Goal: Task Accomplishment & Management: Manage account settings

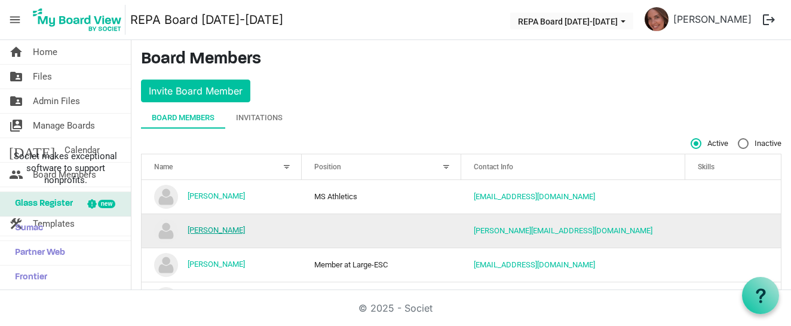
click at [224, 229] on link "[PERSON_NAME]" at bounding box center [216, 229] width 57 height 9
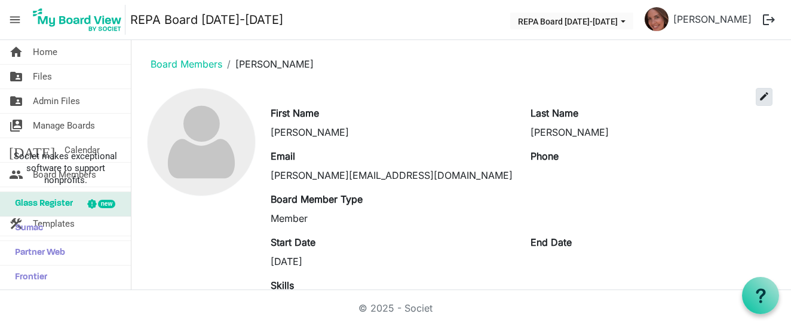
click at [768, 96] on span "edit" at bounding box center [764, 96] width 11 height 11
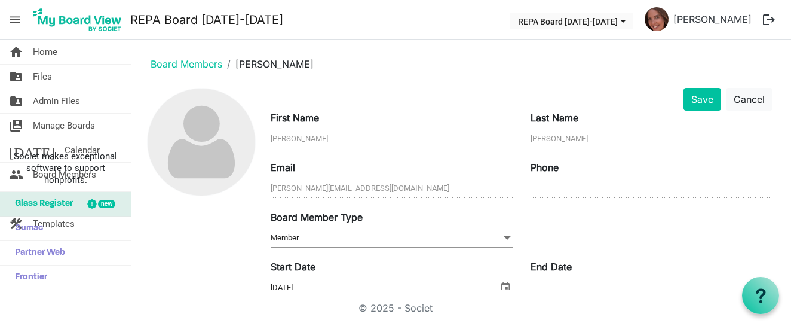
click at [400, 239] on span "Member Member" at bounding box center [392, 238] width 242 height 19
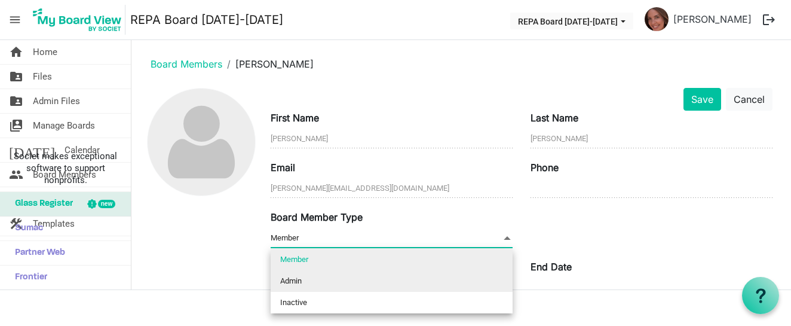
click at [372, 279] on li "Admin" at bounding box center [392, 281] width 242 height 22
type input "Admin"
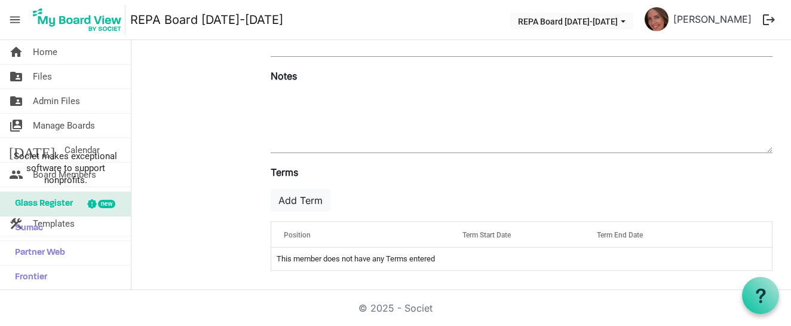
scroll to position [294, 0]
click at [305, 200] on button "Add Term" at bounding box center [301, 200] width 60 height 23
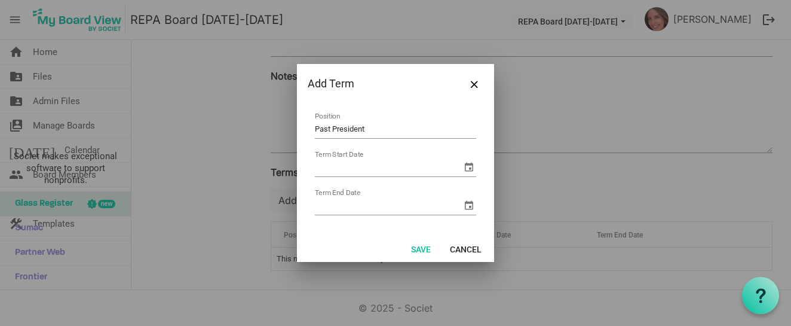
type input "Past President"
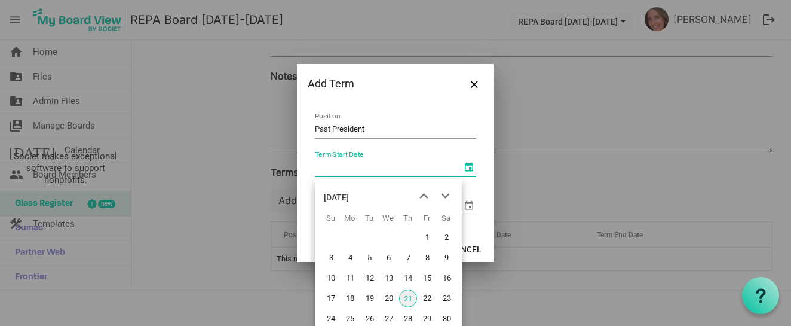
click at [469, 170] on span "select" at bounding box center [469, 167] width 14 height 14
click at [408, 301] on span "21" at bounding box center [408, 298] width 18 height 18
type input "8/21/2025"
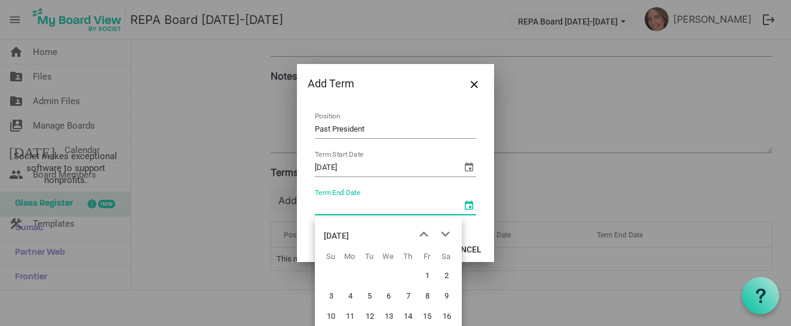
click at [469, 208] on span "select" at bounding box center [469, 205] width 14 height 14
click at [349, 234] on div "August 2025" at bounding box center [336, 236] width 25 height 24
click at [449, 235] on span "next month" at bounding box center [445, 235] width 21 height 22
click at [431, 301] on span "Aug" at bounding box center [439, 304] width 27 height 27
click at [449, 313] on span "15" at bounding box center [447, 316] width 18 height 18
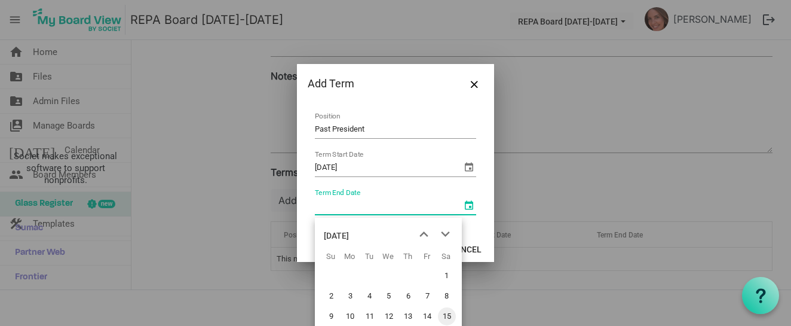
type input "8/15/2026"
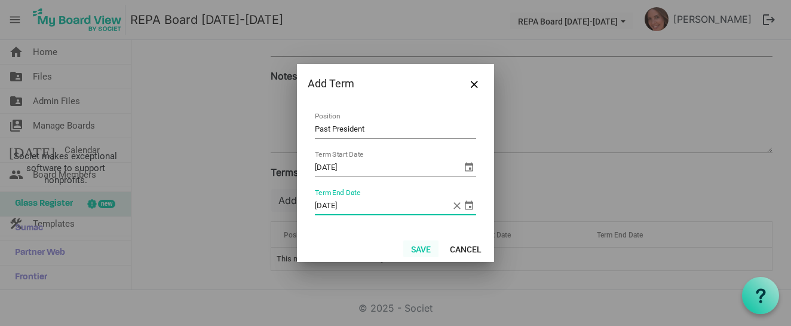
click at [417, 245] on button "Save" at bounding box center [420, 248] width 35 height 17
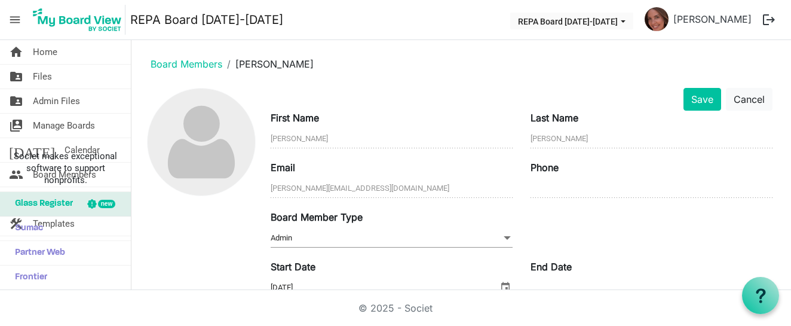
scroll to position [0, 0]
click at [698, 99] on button "Save" at bounding box center [703, 99] width 38 height 23
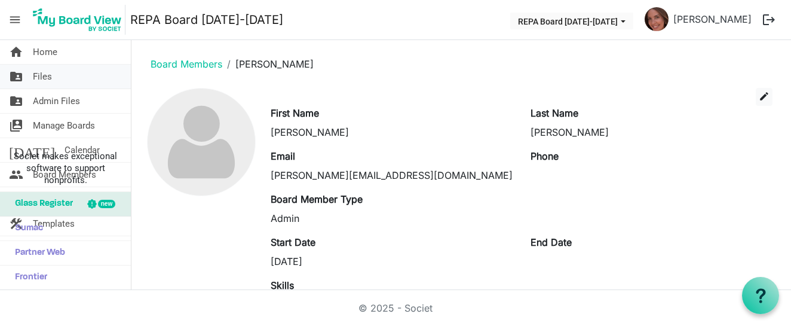
click at [51, 77] on span "Files" at bounding box center [42, 77] width 19 height 24
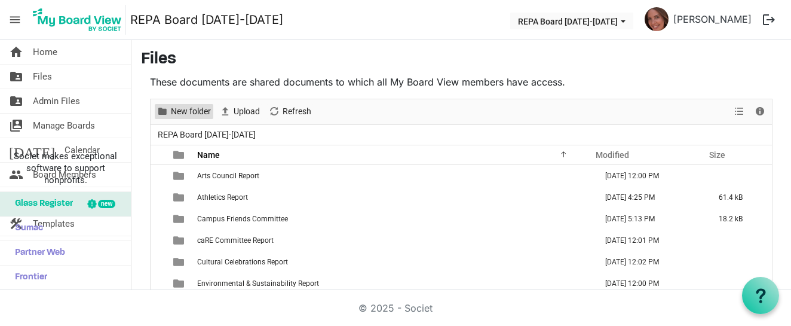
click at [190, 112] on span "New folder" at bounding box center [191, 111] width 42 height 15
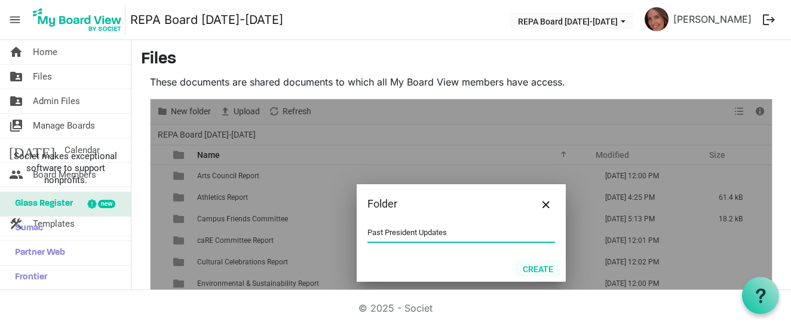
type input "Past President Updates"
click at [541, 268] on button "Create" at bounding box center [538, 268] width 46 height 17
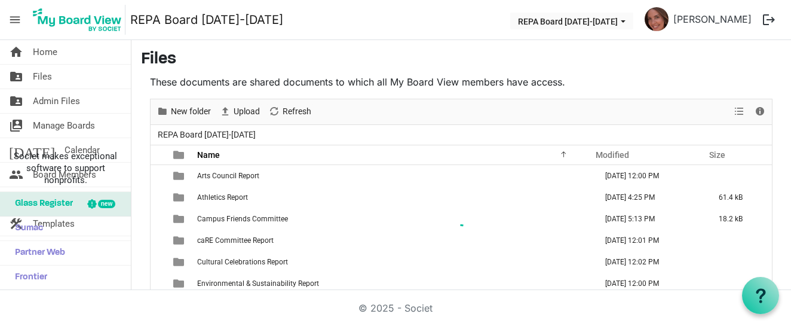
scroll to position [87, 0]
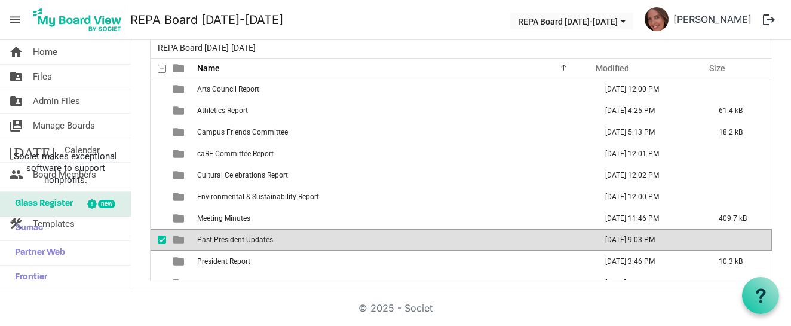
click at [161, 238] on span "checkbox" at bounding box center [162, 240] width 8 height 8
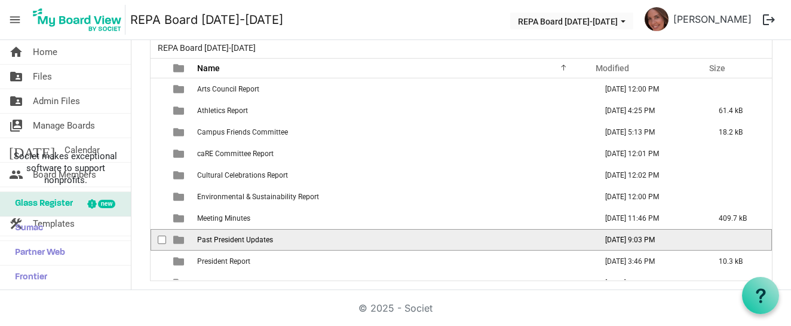
click at [161, 238] on span "checkbox" at bounding box center [162, 240] width 8 height 8
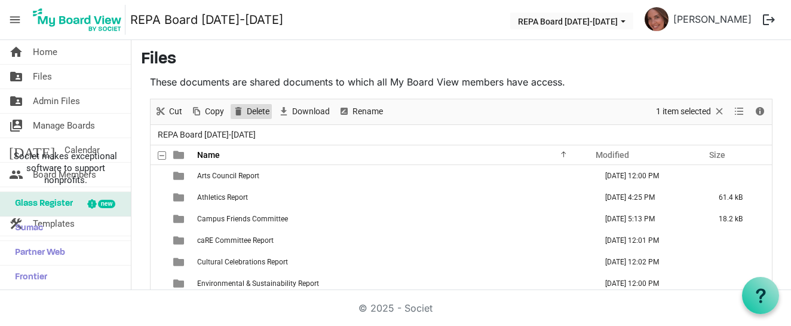
scroll to position [0, 0]
click at [256, 106] on span "Delete" at bounding box center [258, 111] width 25 height 15
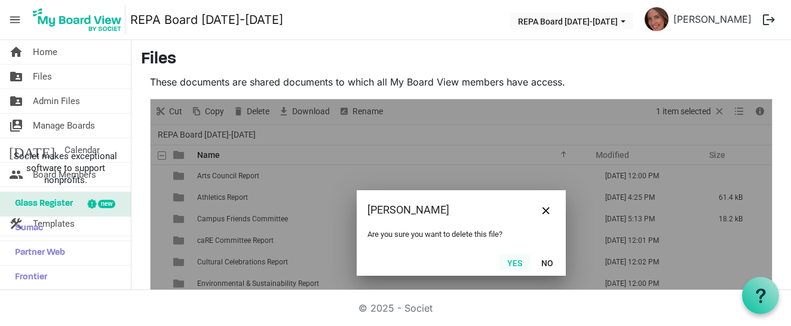
click at [510, 263] on button "Yes" at bounding box center [515, 262] width 30 height 17
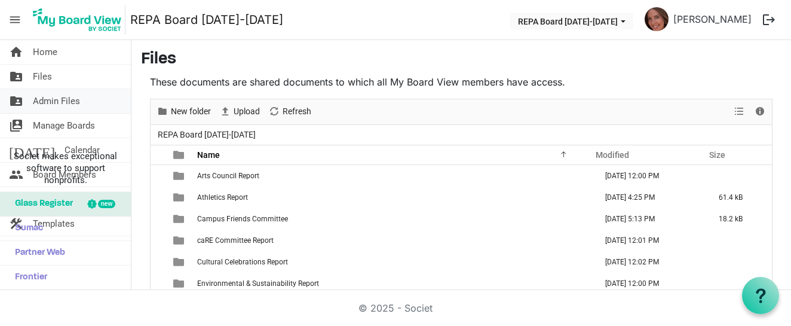
click at [57, 103] on span "Admin Files" at bounding box center [56, 101] width 47 height 24
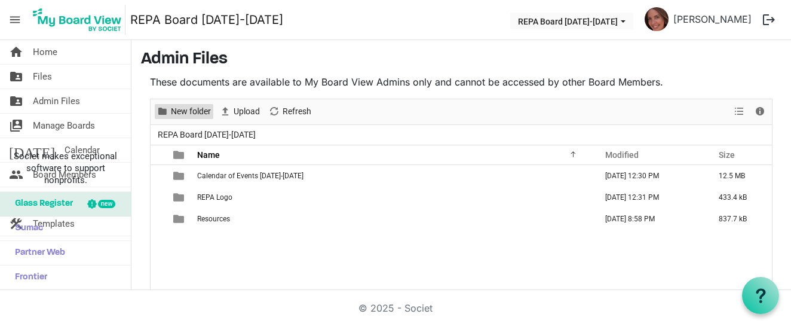
click at [195, 111] on span "New folder" at bounding box center [191, 111] width 42 height 15
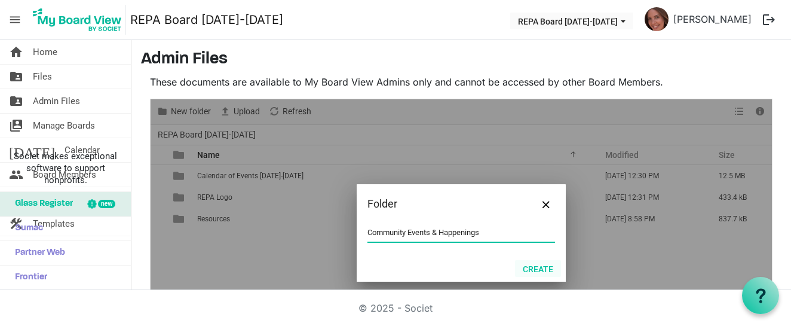
type input "Community Events & Happenings"
click at [533, 271] on button "Create" at bounding box center [538, 268] width 46 height 17
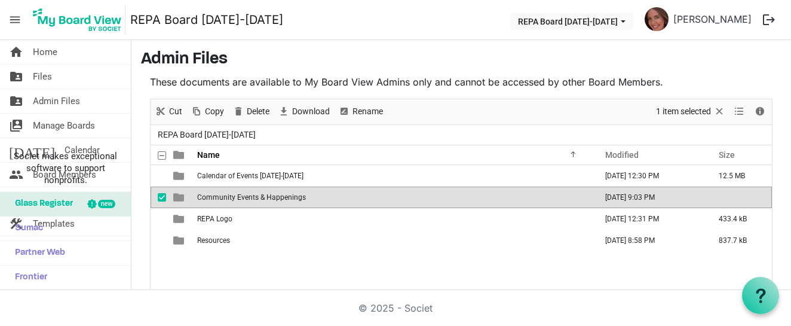
click at [313, 196] on td "Community Events & Happenings" at bounding box center [393, 197] width 399 height 22
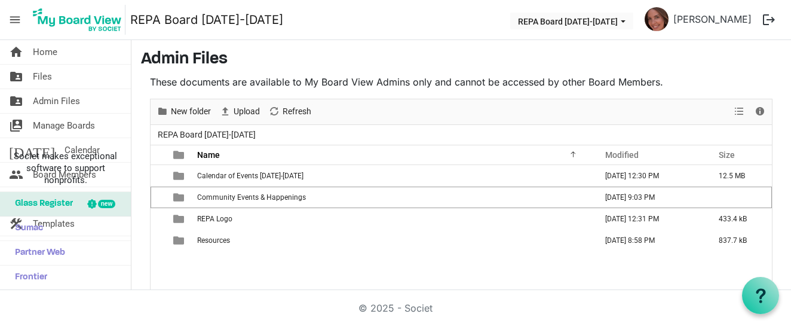
click at [17, 20] on span "menu" at bounding box center [15, 19] width 23 height 23
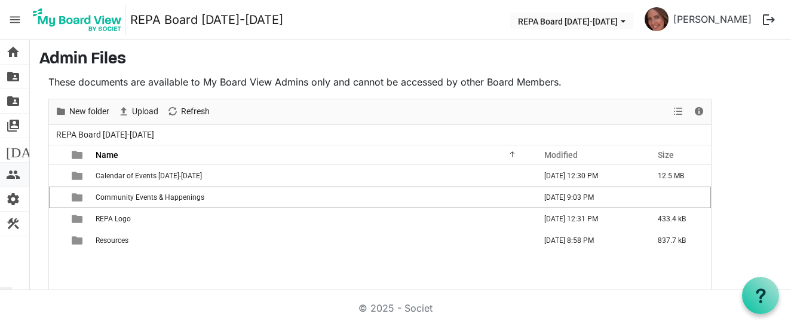
click at [19, 183] on span "people" at bounding box center [13, 175] width 14 height 24
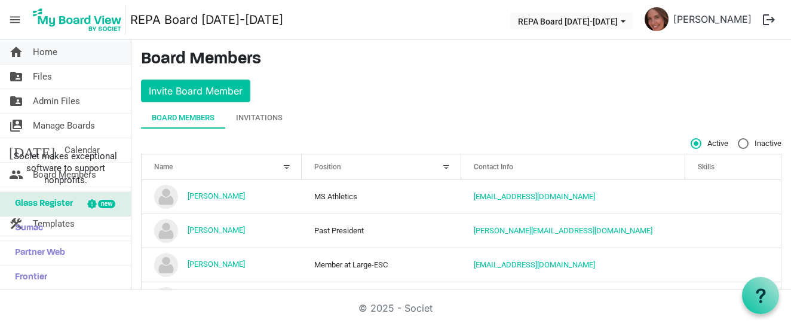
click at [47, 55] on span "Home" at bounding box center [45, 52] width 25 height 24
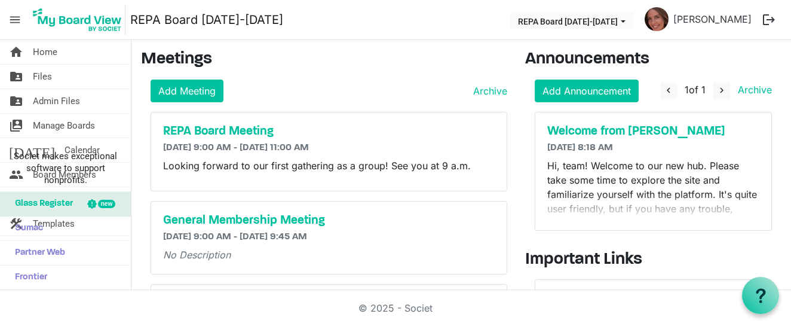
click at [13, 21] on span "menu" at bounding box center [15, 19] width 23 height 23
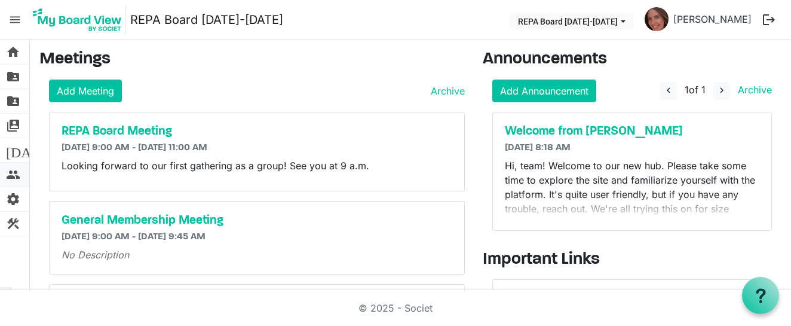
click at [13, 172] on span "people" at bounding box center [13, 175] width 14 height 24
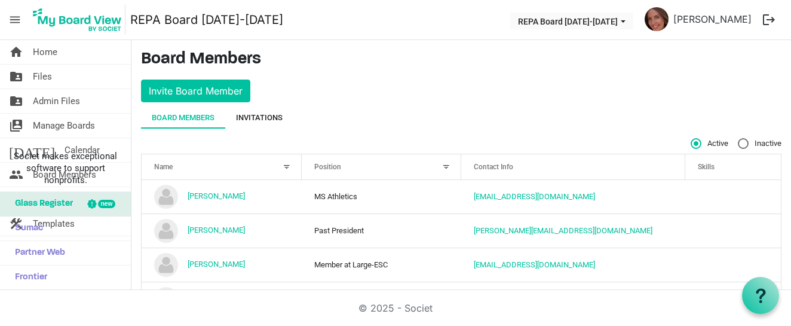
click at [276, 111] on div "Invitations" at bounding box center [259, 118] width 47 height 22
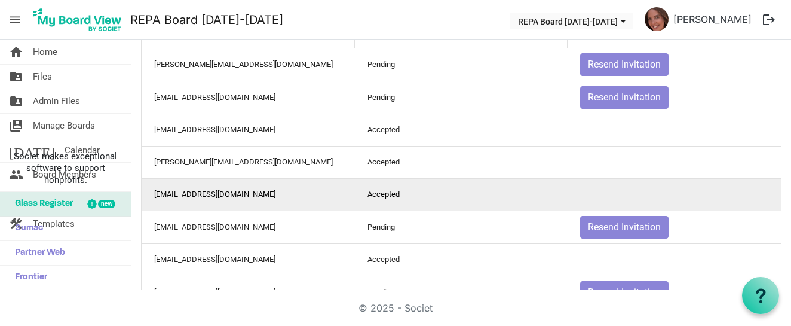
scroll to position [117, 0]
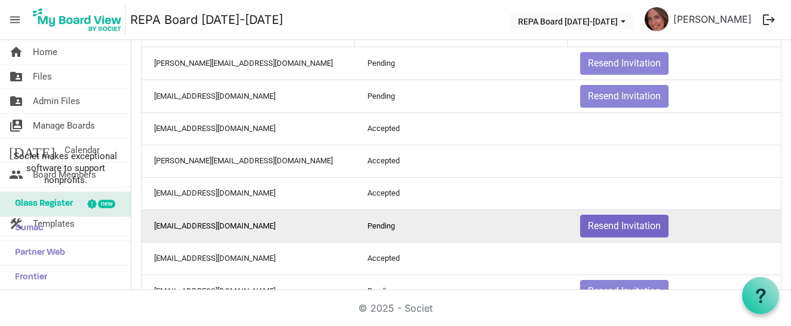
click at [617, 226] on button "Resend Invitation" at bounding box center [624, 226] width 88 height 23
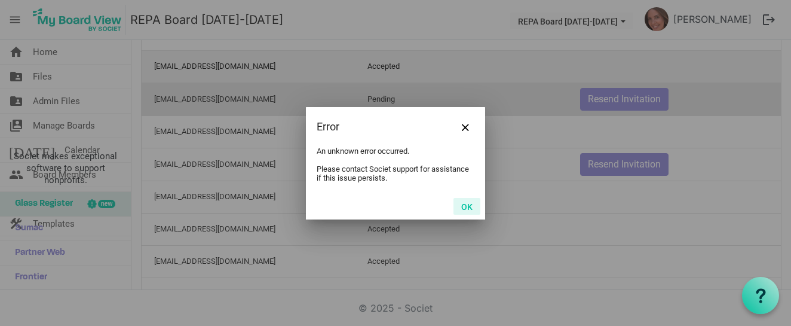
scroll to position [251, 0]
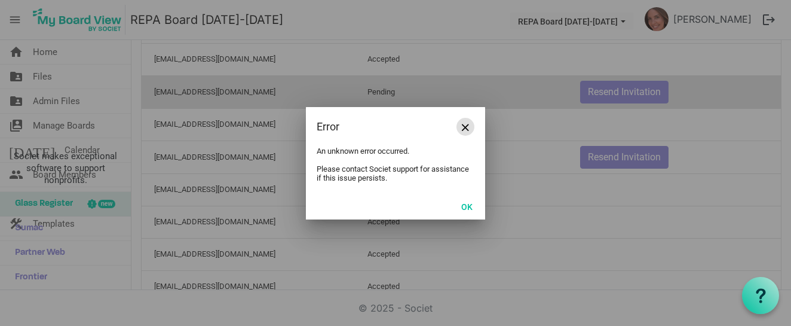
click at [466, 127] on span "Close" at bounding box center [465, 127] width 7 height 7
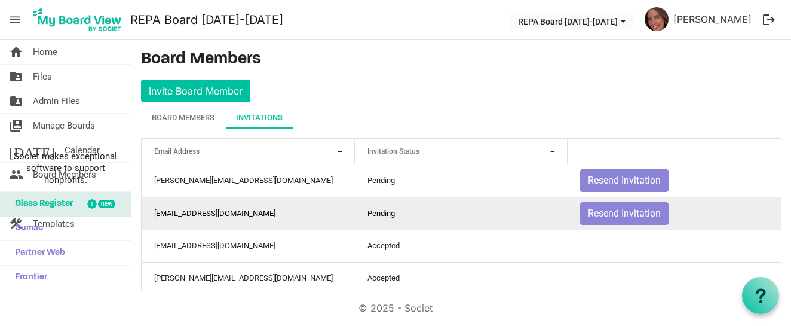
scroll to position [0, 0]
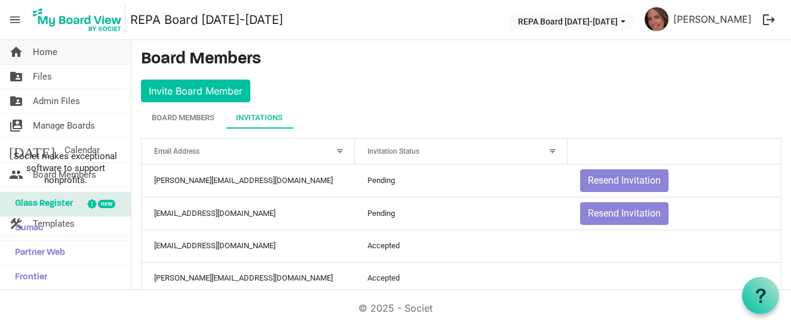
click at [56, 56] on span "Home" at bounding box center [45, 52] width 25 height 24
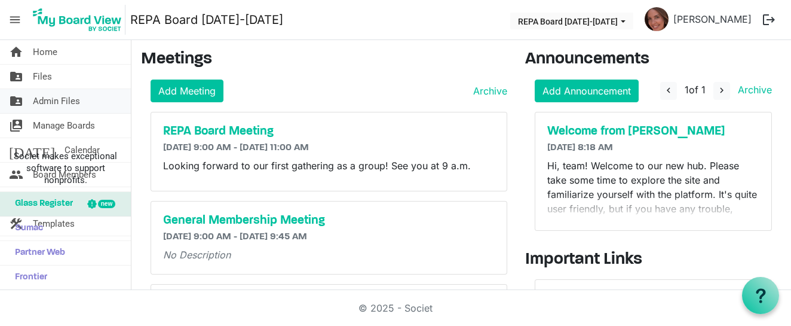
click at [59, 100] on span "Admin Files" at bounding box center [56, 101] width 47 height 24
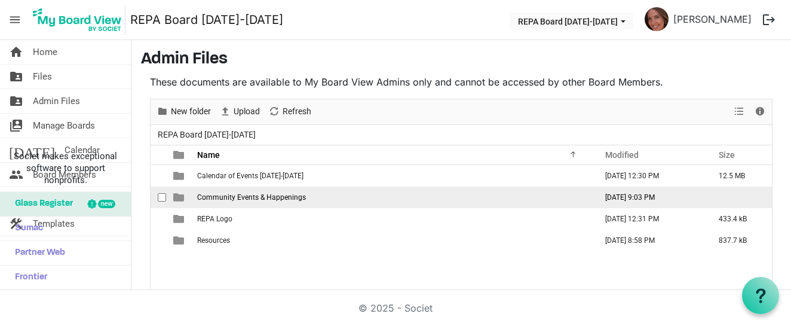
click at [221, 197] on span "Community Events & Happenings" at bounding box center [251, 197] width 109 height 8
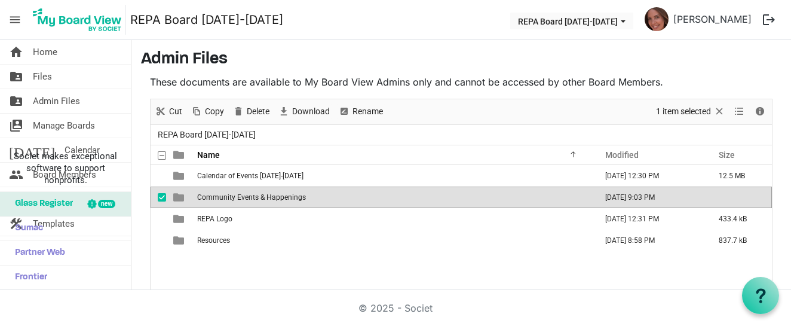
click at [221, 197] on span "Community Events & Happenings" at bounding box center [251, 197] width 109 height 8
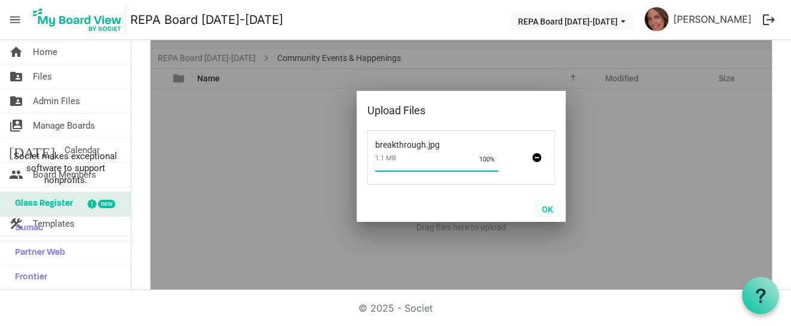
click at [546, 212] on button "OK" at bounding box center [547, 208] width 27 height 17
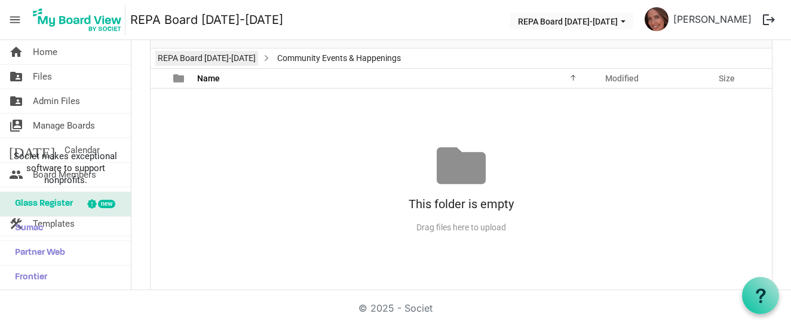
click at [181, 59] on link "REPA Board [DATE]-[DATE]" at bounding box center [206, 58] width 103 height 15
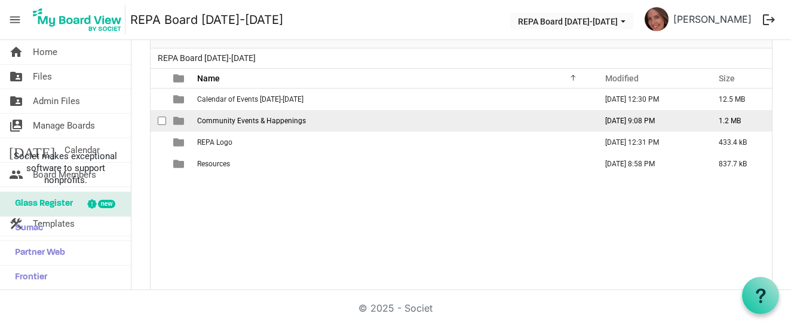
click at [208, 120] on span "Community Events & Happenings" at bounding box center [251, 121] width 109 height 8
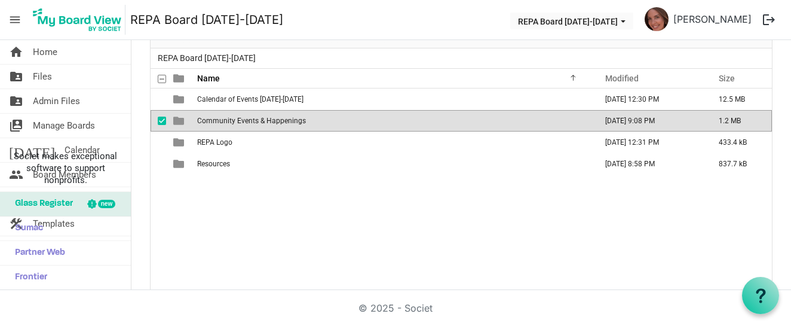
click at [208, 120] on span "Community Events & Happenings" at bounding box center [251, 121] width 109 height 8
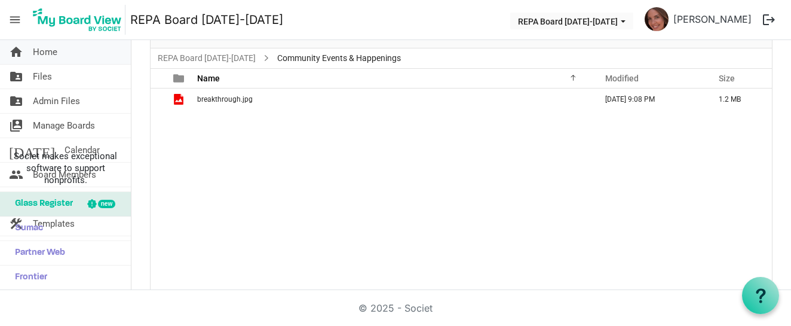
click at [53, 53] on span "Home" at bounding box center [45, 52] width 25 height 24
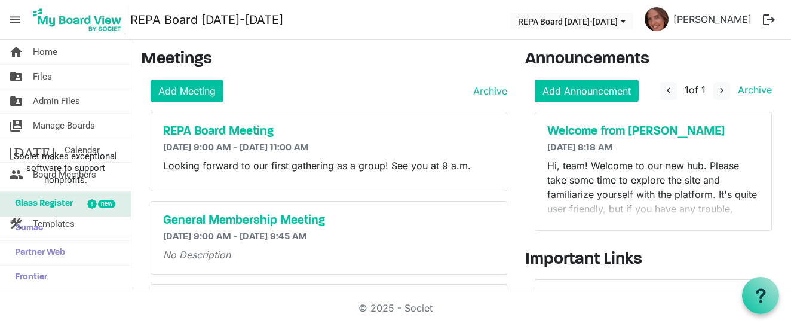
click at [16, 11] on span "menu" at bounding box center [15, 19] width 23 height 23
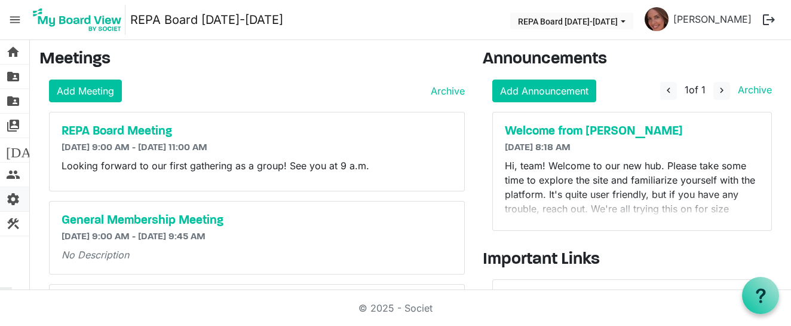
click at [20, 203] on span "settings" at bounding box center [13, 199] width 14 height 24
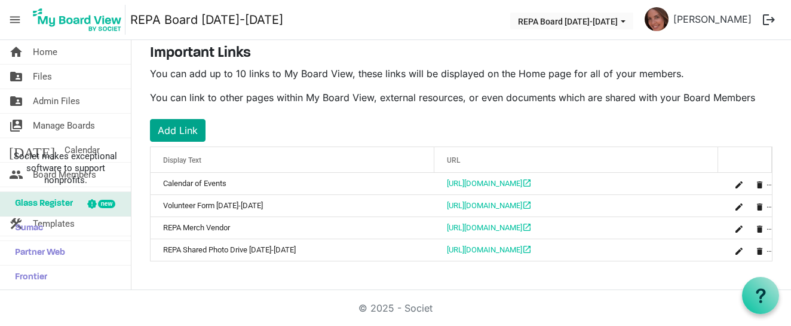
click at [185, 125] on button "Add Link" at bounding box center [178, 130] width 56 height 23
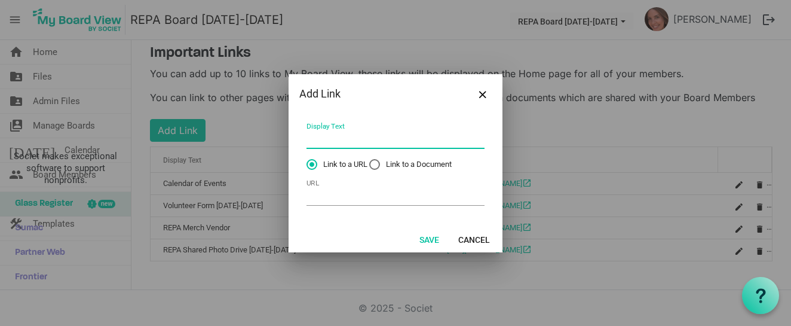
click at [331, 140] on input "Display Text" at bounding box center [396, 139] width 178 height 19
type input "Breakthrough Miami Virtual Race Sign-Up"
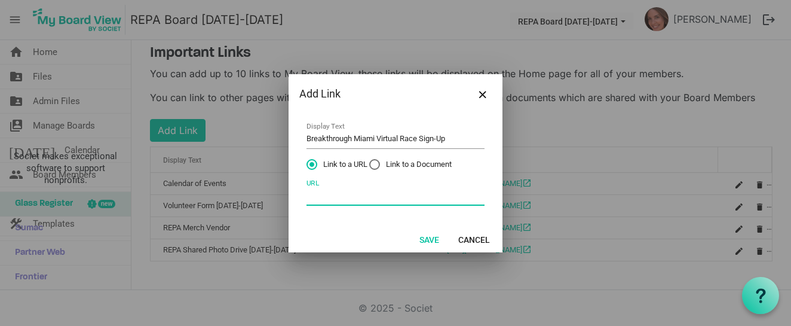
click at [387, 198] on input "URL" at bounding box center [396, 196] width 178 height 19
paste input "[URL][DOMAIN_NAME]"
type input "[URL][DOMAIN_NAME]"
click at [433, 241] on button "Save" at bounding box center [429, 239] width 35 height 17
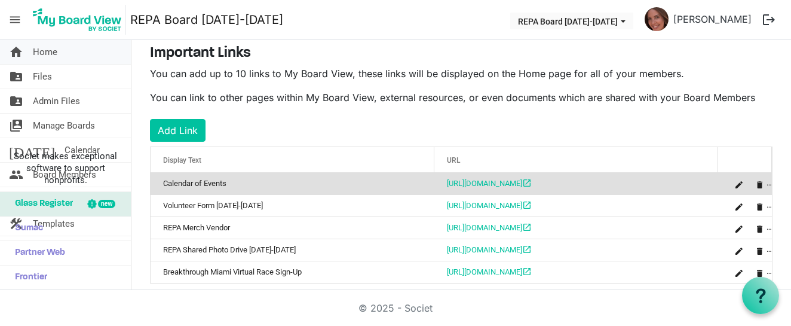
click at [90, 53] on link "home Home" at bounding box center [65, 52] width 131 height 24
